Goal: Task Accomplishment & Management: Manage account settings

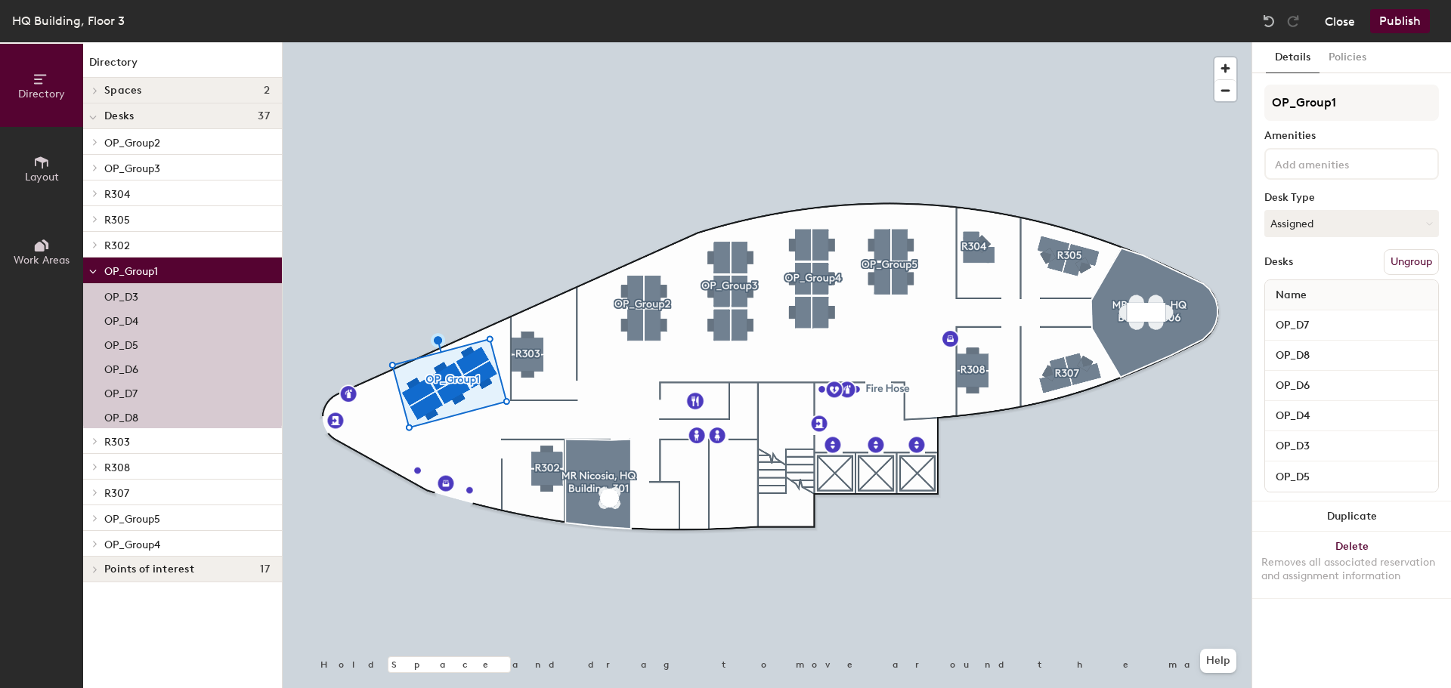
click at [1339, 25] on button "Close" at bounding box center [1340, 21] width 30 height 24
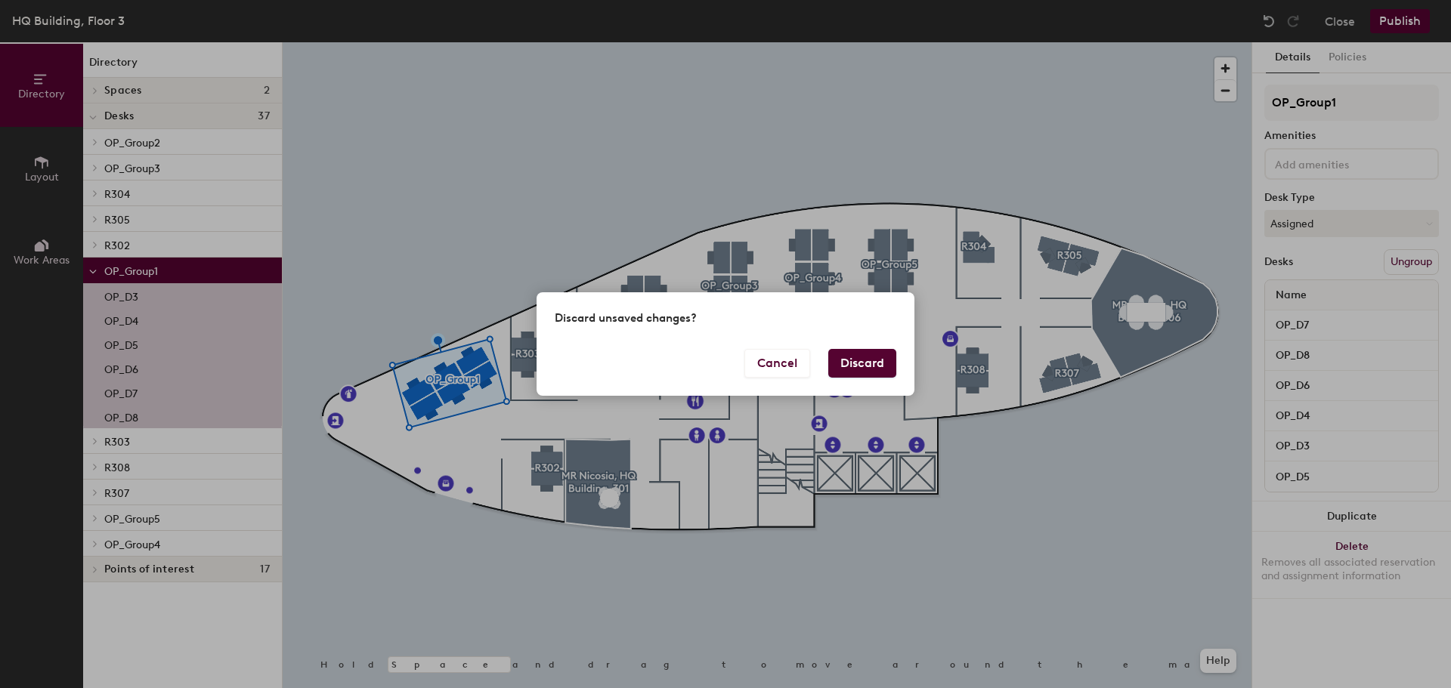
click at [897, 364] on div "Cancel Discard" at bounding box center [726, 372] width 378 height 47
click at [877, 365] on button "Discard" at bounding box center [862, 363] width 68 height 29
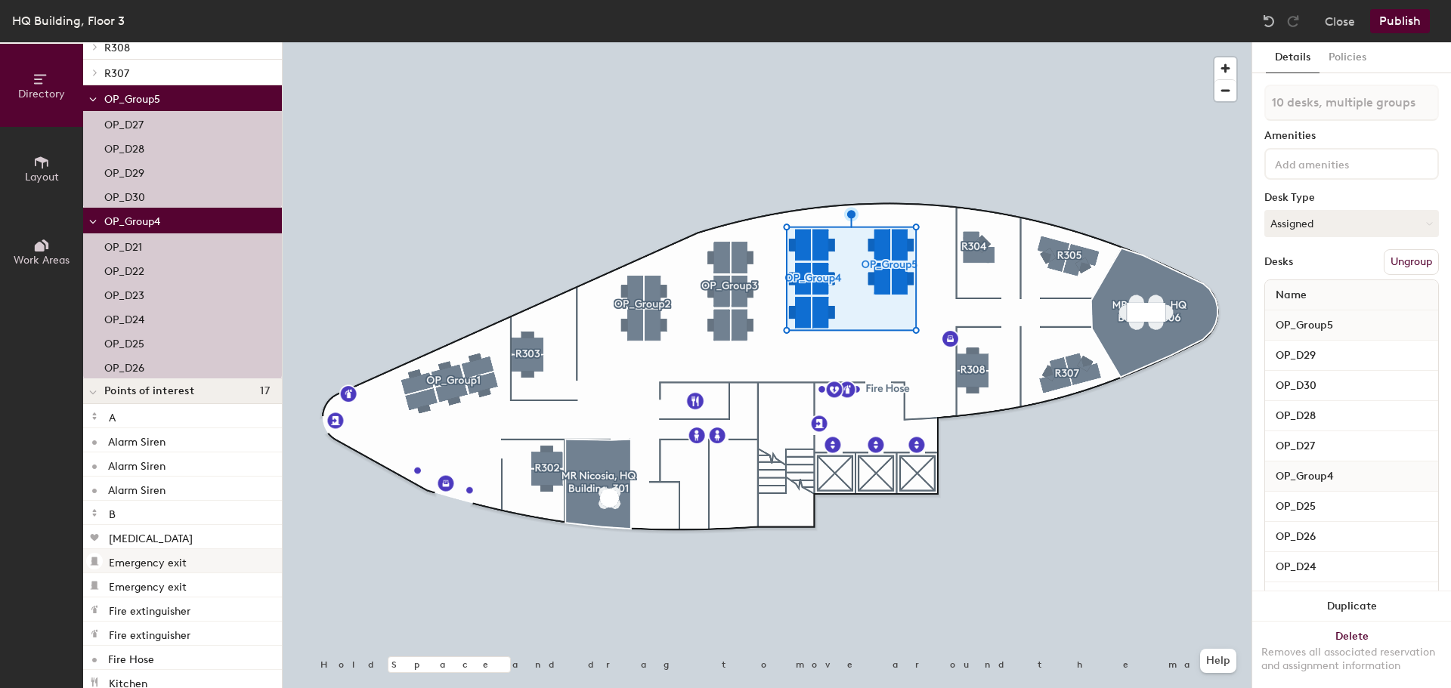
scroll to position [302, 0]
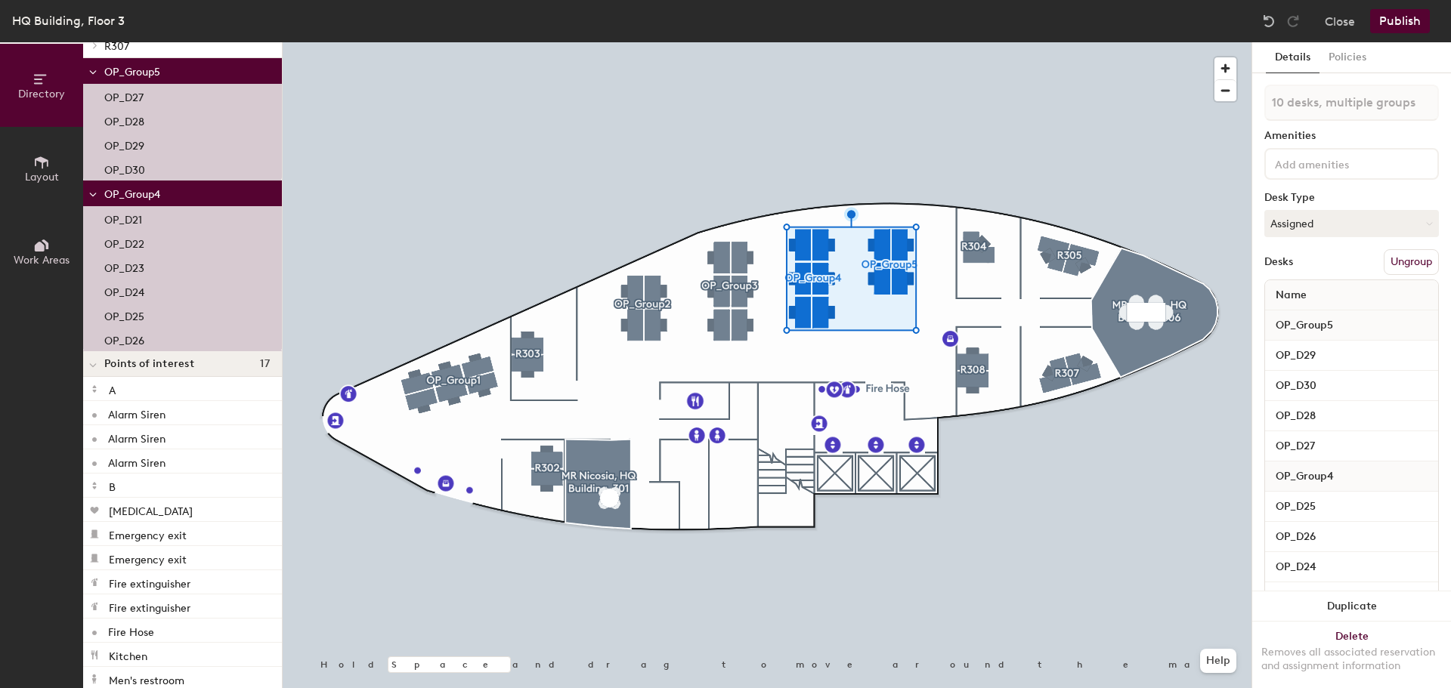
click at [50, 262] on span "Work Areas" at bounding box center [42, 260] width 56 height 13
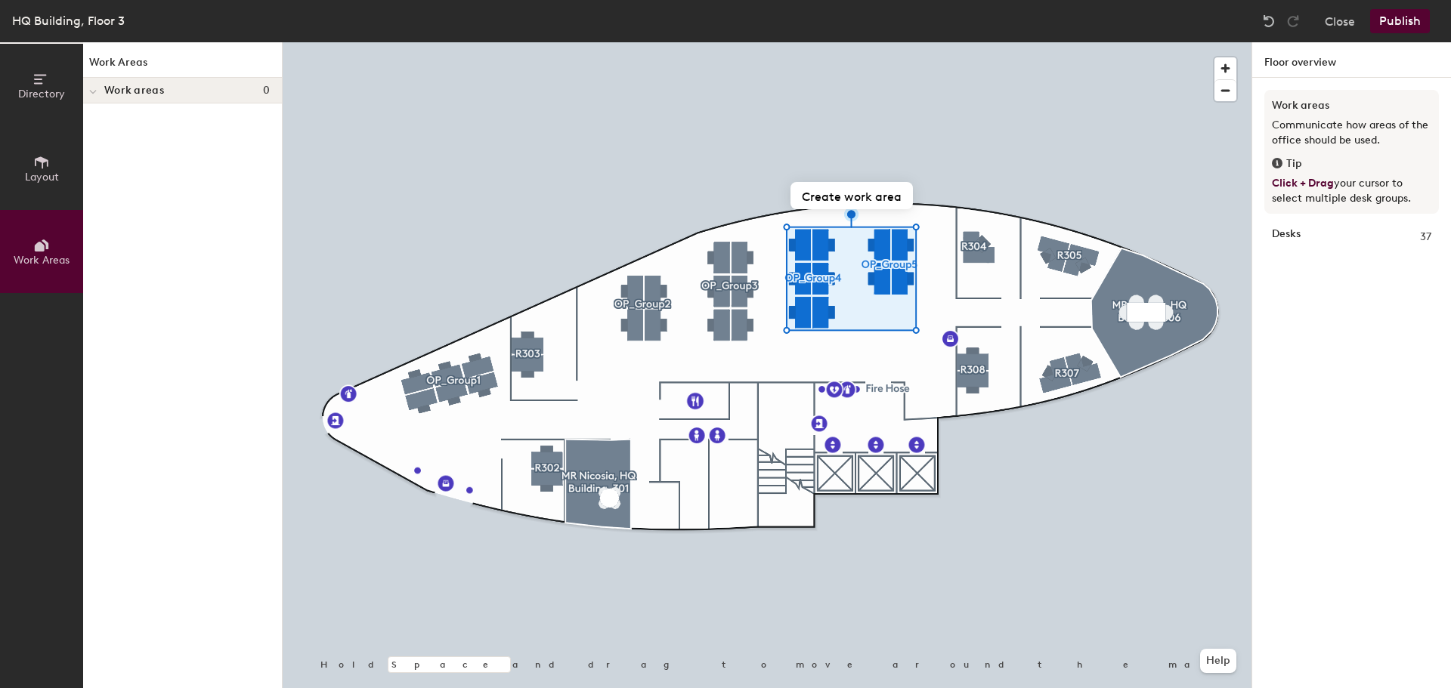
scroll to position [0, 0]
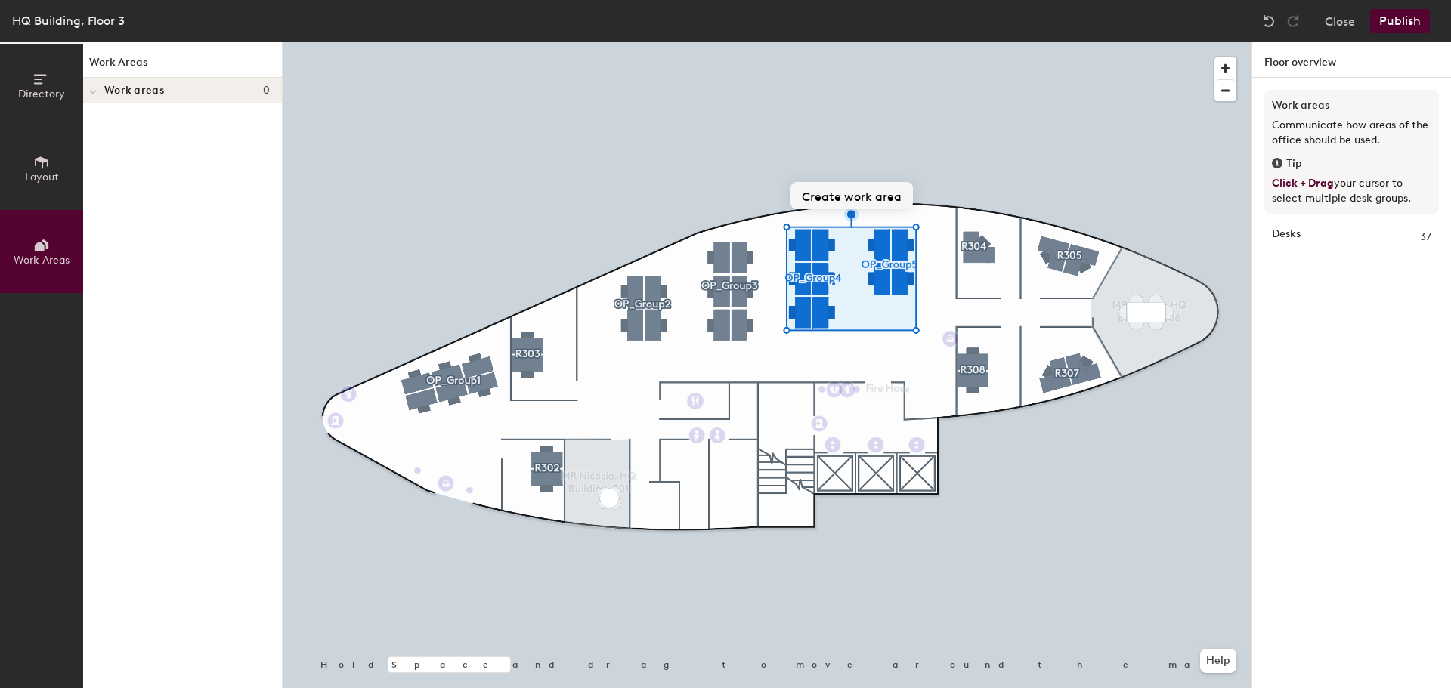
click at [856, 196] on button "Create work area" at bounding box center [852, 195] width 122 height 27
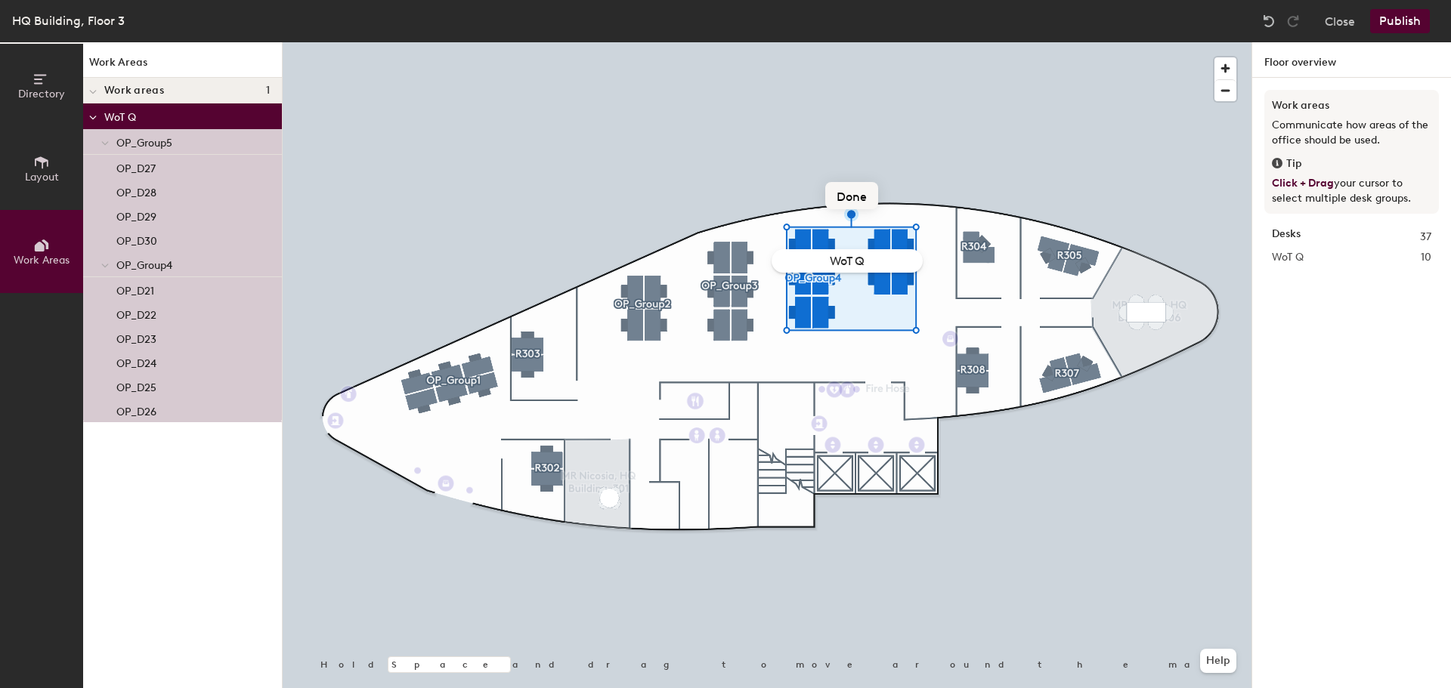
type input "WoT QA"
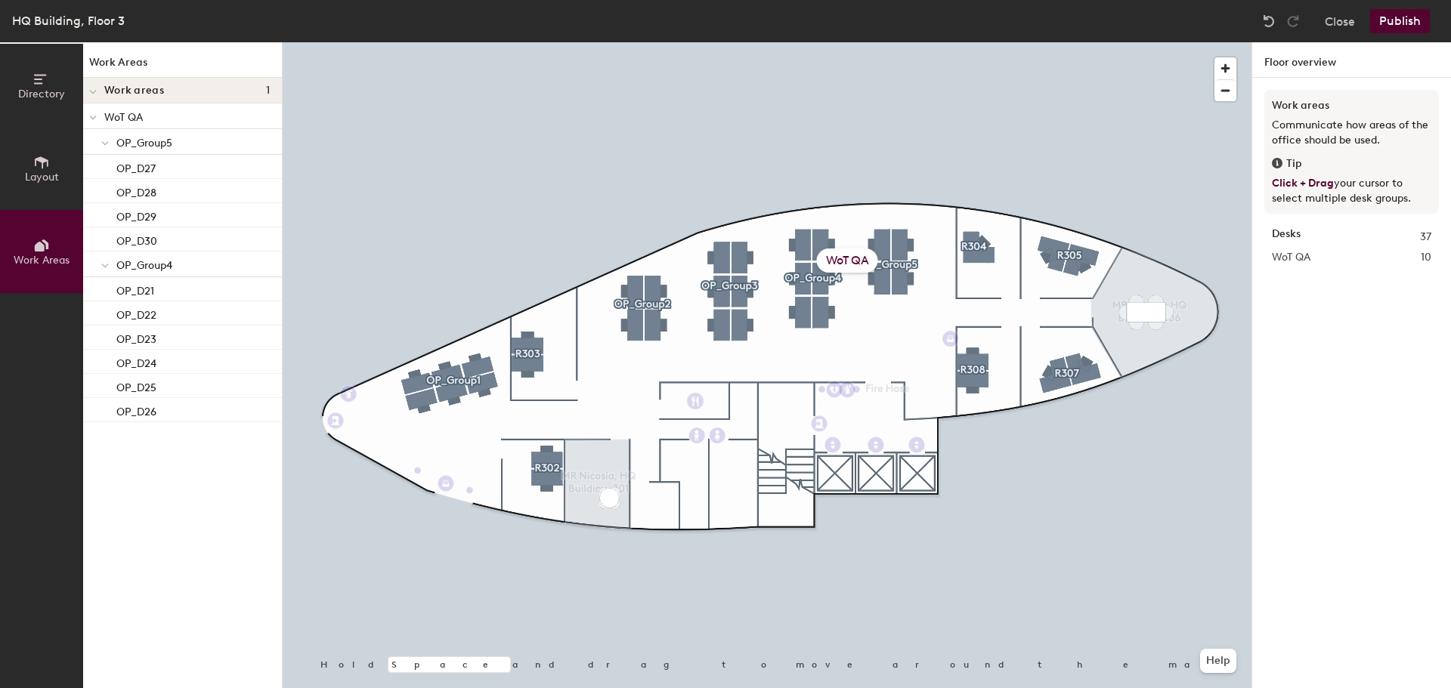
click at [845, 264] on div "WoT QA" at bounding box center [847, 261] width 61 height 24
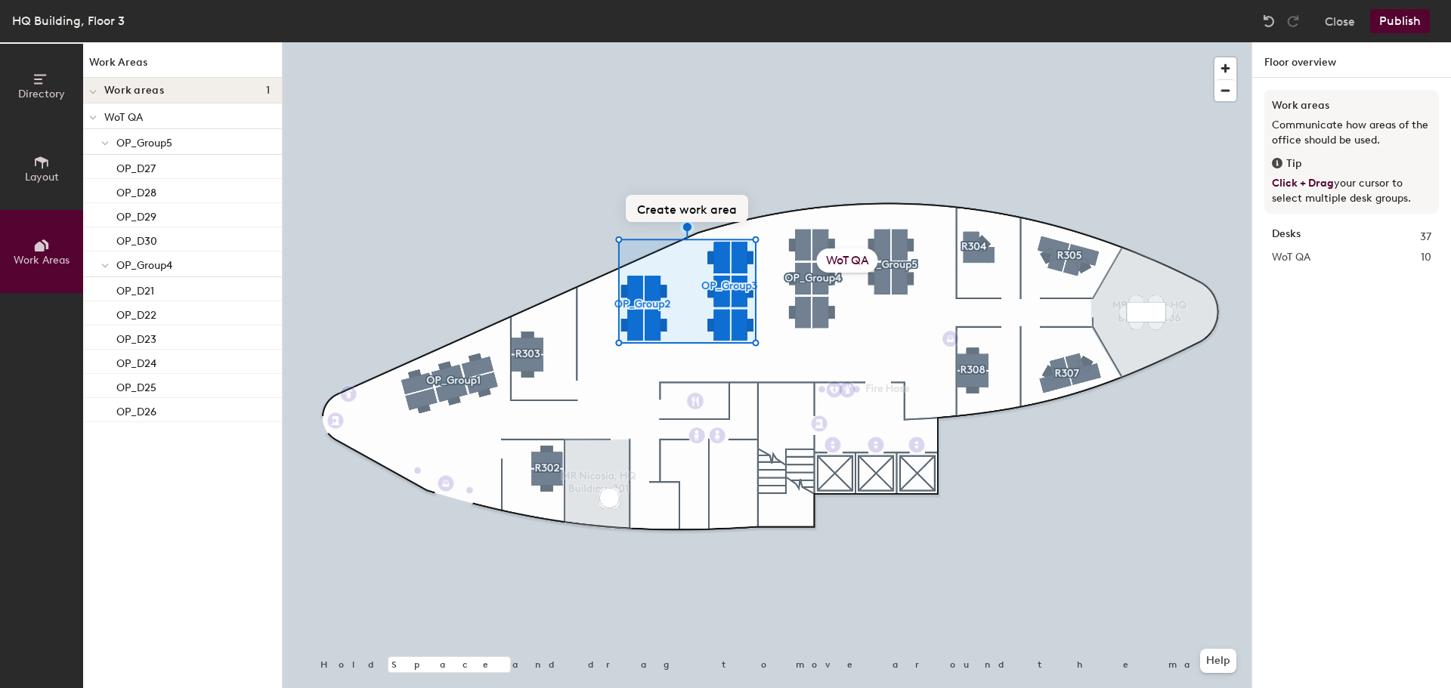
click at [682, 209] on button "Create work area" at bounding box center [687, 208] width 122 height 27
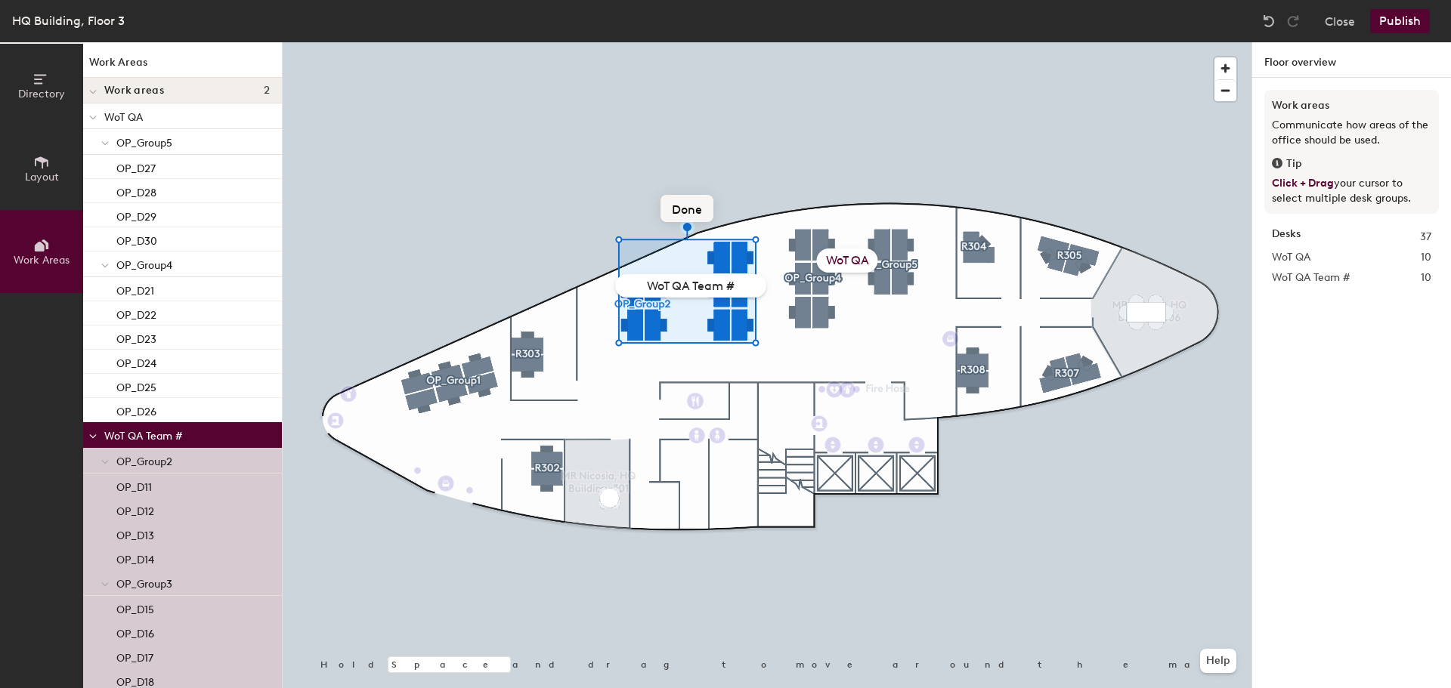
type input "WoT QA Team #1"
click at [845, 259] on div "WoT QA" at bounding box center [847, 261] width 61 height 24
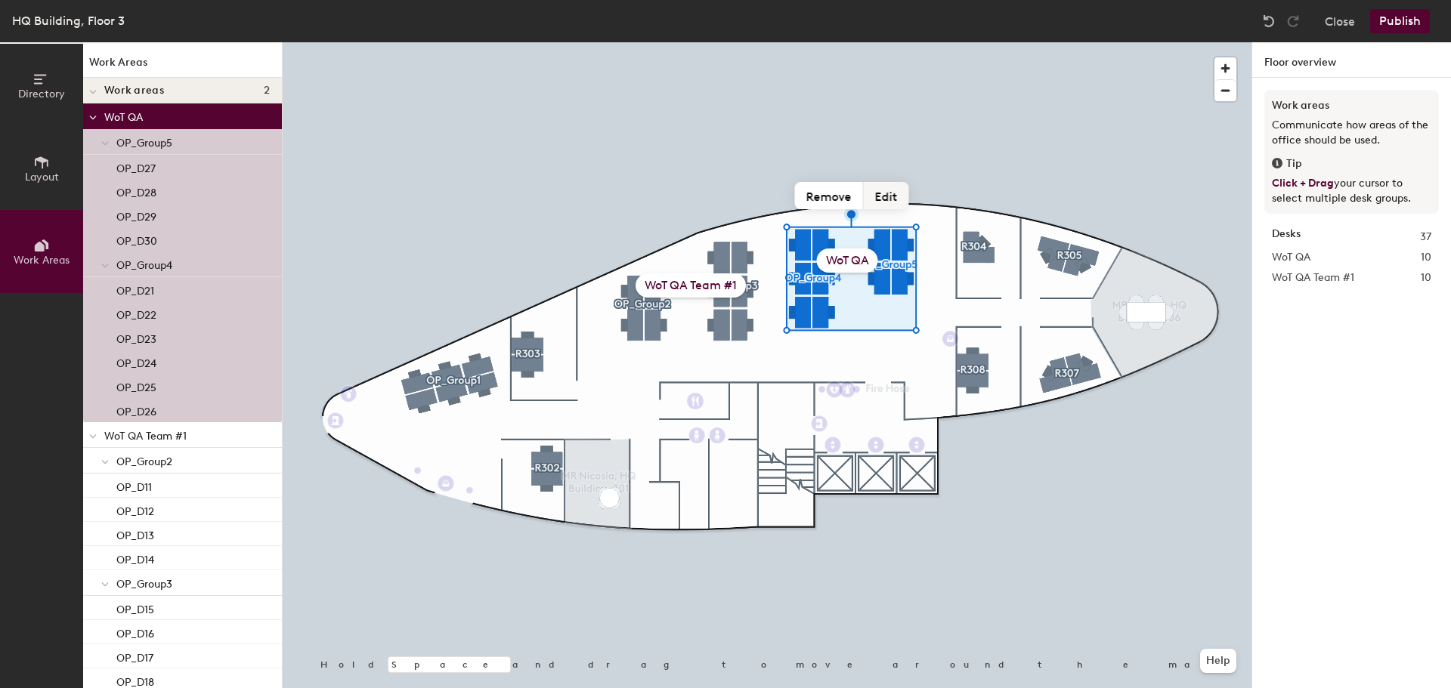
click at [885, 197] on button "Edit" at bounding box center [886, 195] width 45 height 27
click at [885, 259] on input "WoT QA" at bounding box center [847, 260] width 151 height 23
type input "WoT QA Team #2"
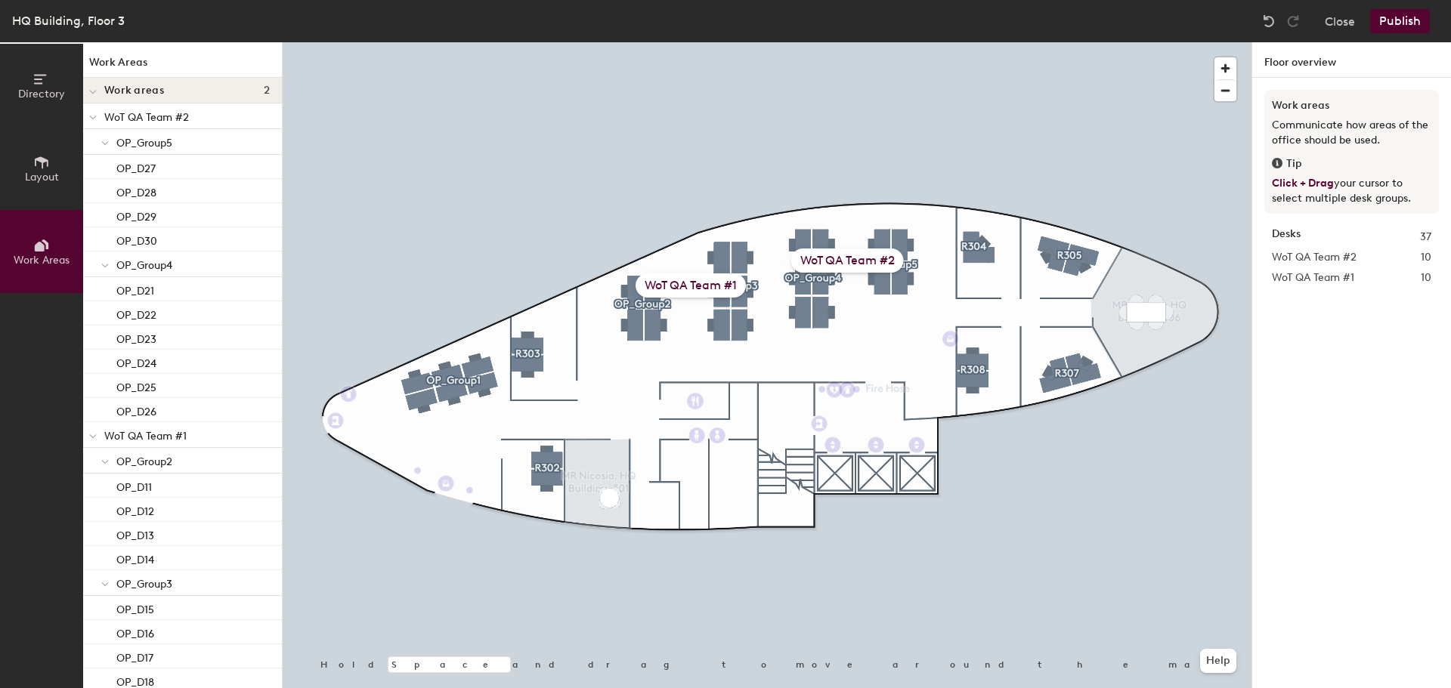
click at [1394, 21] on button "Publish" at bounding box center [1400, 21] width 60 height 24
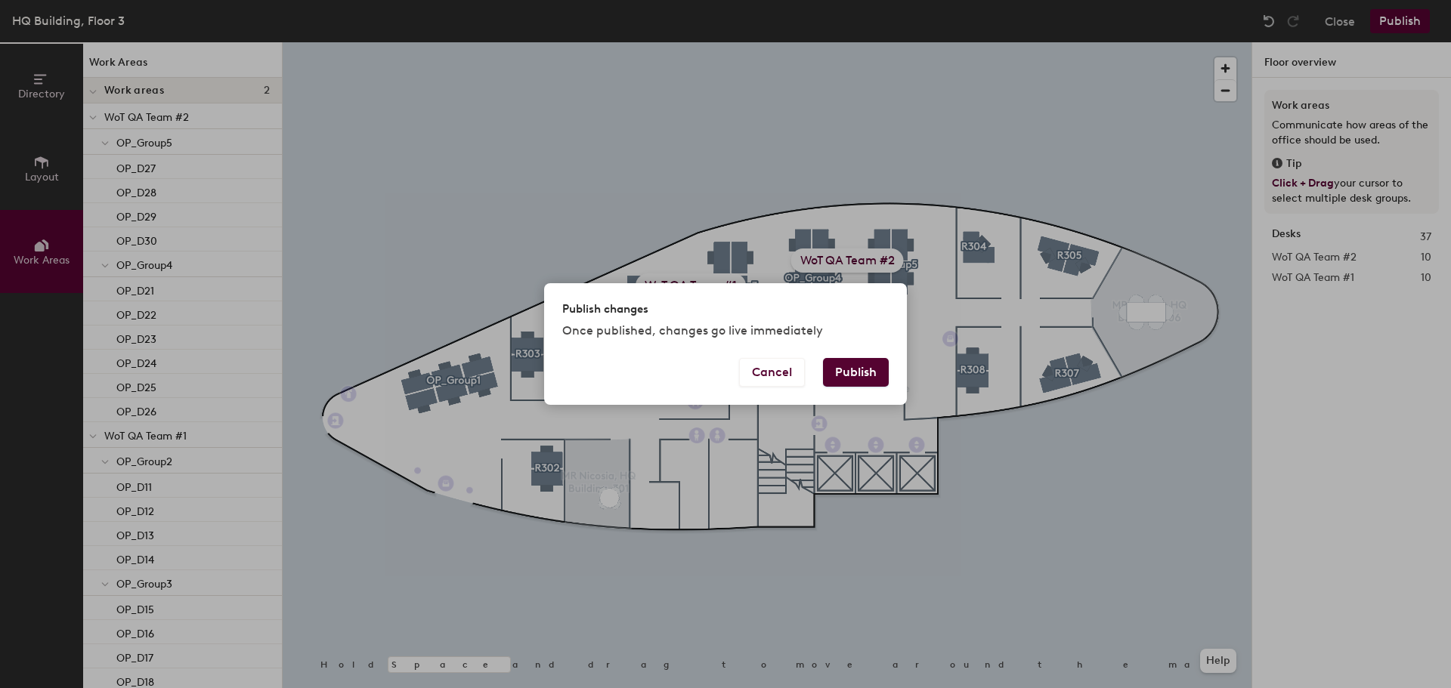
click at [865, 373] on button "Publish" at bounding box center [856, 372] width 66 height 29
